Goal: Information Seeking & Learning: Learn about a topic

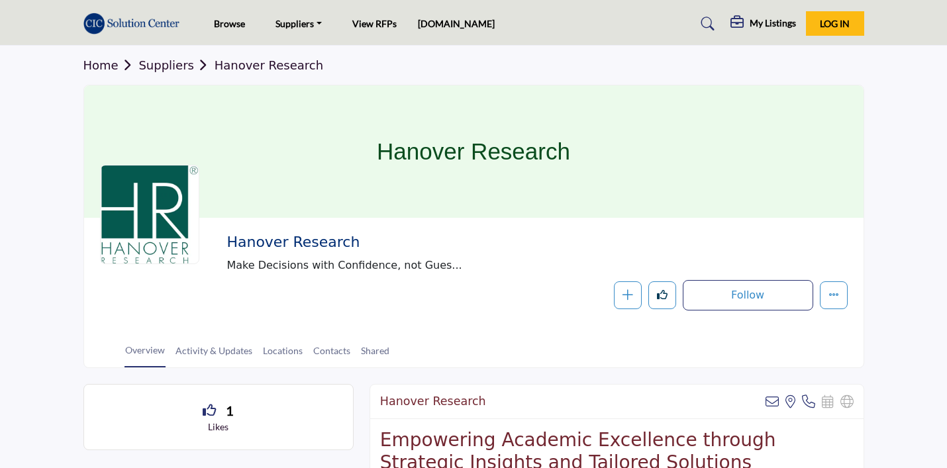
click at [168, 66] on link "Suppliers" at bounding box center [176, 65] width 76 height 14
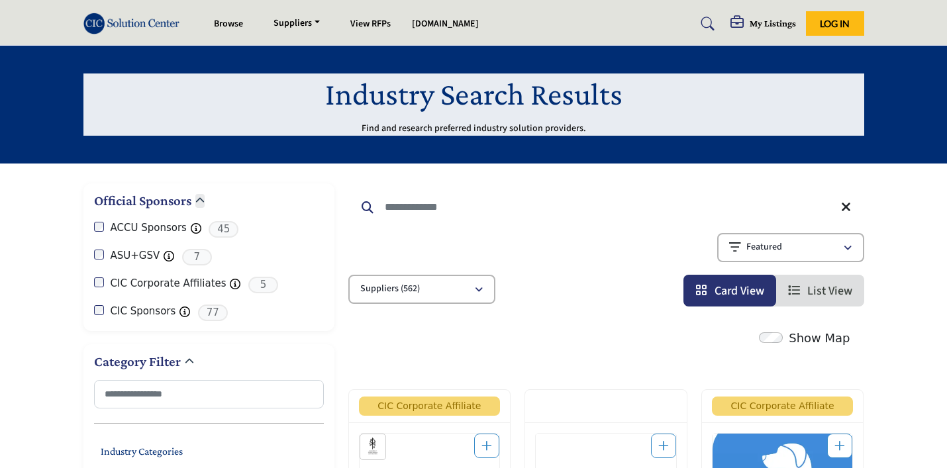
click at [94, 21] on img at bounding box center [134, 24] width 103 height 22
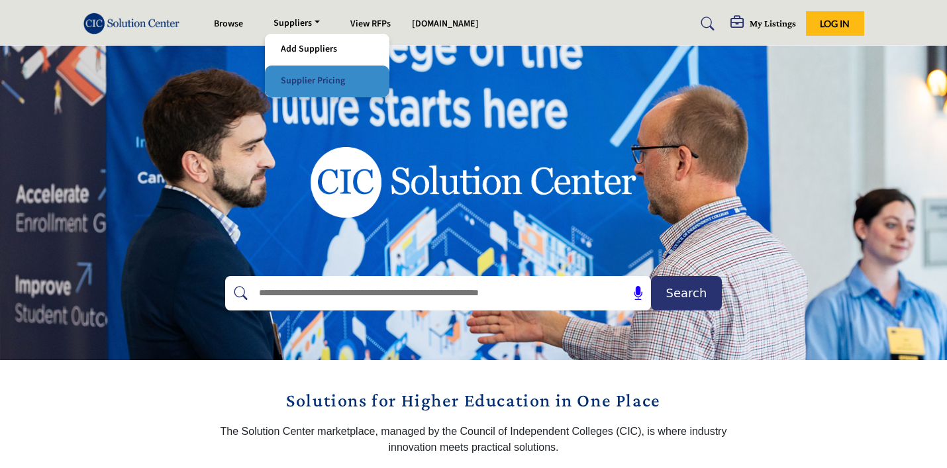
click at [315, 81] on link "Supplier Pricing" at bounding box center [327, 81] width 111 height 19
